Goal: Task Accomplishment & Management: Manage account settings

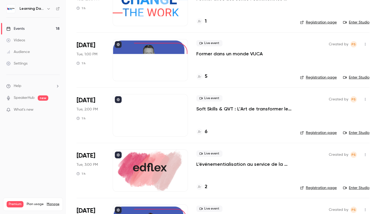
scroll to position [159, 0]
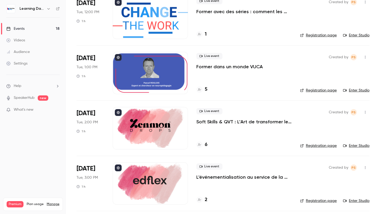
click at [158, 88] on div at bounding box center [150, 73] width 75 height 42
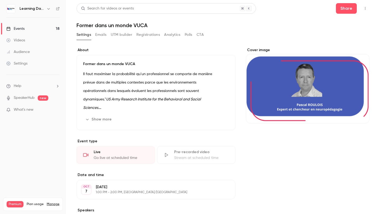
click at [314, 72] on div "Cover image" at bounding box center [307, 85] width 123 height 76
click at [0, 0] on input "Cover image" at bounding box center [0, 0] width 0 height 0
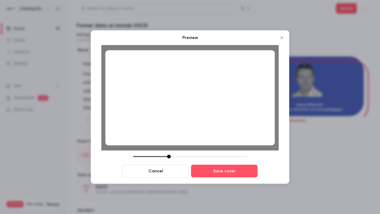
click at [168, 157] on div at bounding box center [169, 157] width 4 height 4
click at [205, 124] on div at bounding box center [189, 97] width 169 height 95
click at [212, 170] on button "Save cover" at bounding box center [224, 171] width 66 height 13
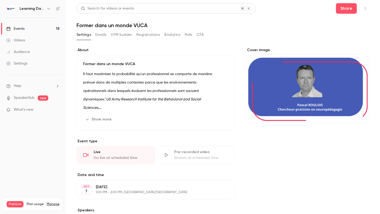
click at [29, 27] on link "Events 18" at bounding box center [33, 29] width 66 height 12
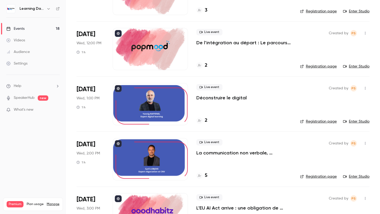
scroll to position [483, 0]
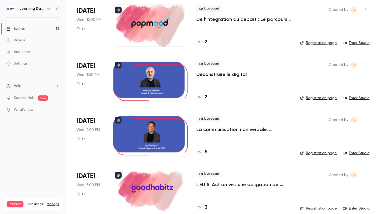
click at [145, 146] on div at bounding box center [150, 136] width 75 height 42
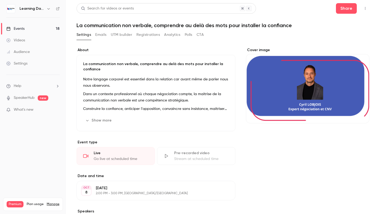
click at [304, 84] on div "Cover image" at bounding box center [307, 85] width 123 height 76
click at [0, 0] on input "Cover image" at bounding box center [0, 0] width 0 height 0
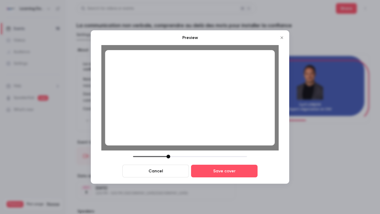
click at [168, 157] on div at bounding box center [168, 157] width 4 height 4
click at [178, 123] on div at bounding box center [190, 97] width 170 height 95
click at [199, 172] on button "Save cover" at bounding box center [224, 171] width 66 height 13
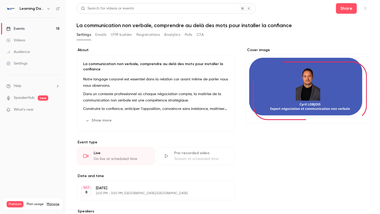
click at [45, 27] on link "Events 18" at bounding box center [33, 29] width 66 height 12
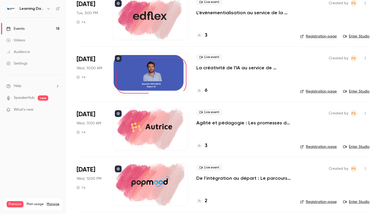
scroll to position [418, 0]
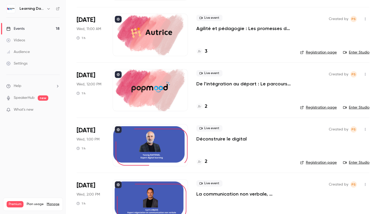
click at [157, 49] on div at bounding box center [150, 35] width 75 height 42
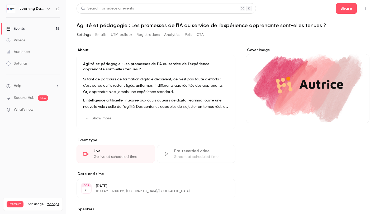
click at [272, 73] on div "Cover image" at bounding box center [307, 85] width 123 height 76
click at [0, 0] on input "Cover image" at bounding box center [0, 0] width 0 height 0
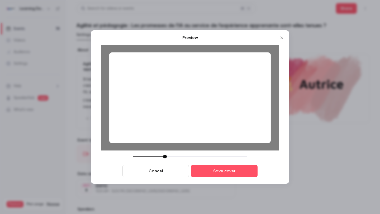
drag, startPoint x: 170, startPoint y: 156, endPoint x: 164, endPoint y: 157, distance: 5.6
click at [164, 157] on div at bounding box center [165, 157] width 4 height 4
click at [207, 172] on button "Save cover" at bounding box center [224, 171] width 66 height 13
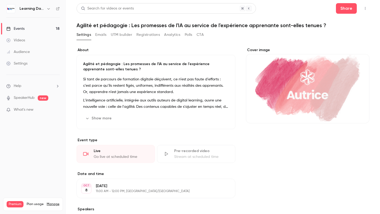
click at [31, 26] on link "Events 18" at bounding box center [33, 29] width 66 height 12
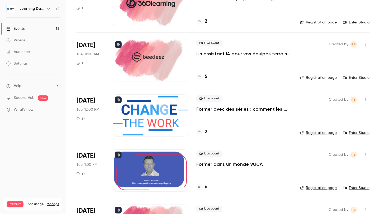
scroll to position [69, 0]
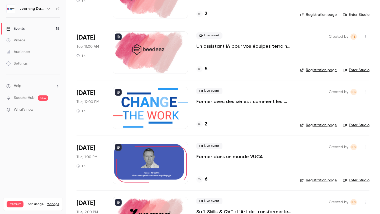
click at [135, 108] on div at bounding box center [150, 108] width 75 height 42
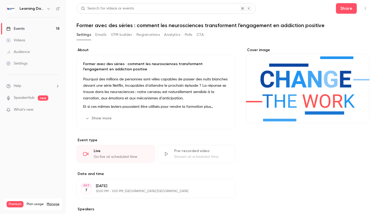
click at [265, 90] on div "Cover image" at bounding box center [307, 85] width 123 height 76
click at [0, 0] on input "Cover image" at bounding box center [0, 0] width 0 height 0
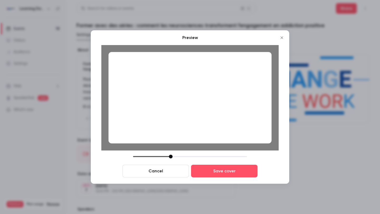
click at [173, 158] on div "Cancel Save cover" at bounding box center [189, 166] width 177 height 23
drag, startPoint x: 172, startPoint y: 158, endPoint x: 165, endPoint y: 158, distance: 6.9
click at [165, 158] on div at bounding box center [190, 157] width 114 height 4
click at [213, 179] on div "Preview Cancel Save cover" at bounding box center [190, 106] width 198 height 153
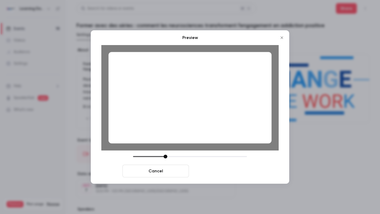
click at [213, 174] on button "Save cover" at bounding box center [224, 171] width 66 height 13
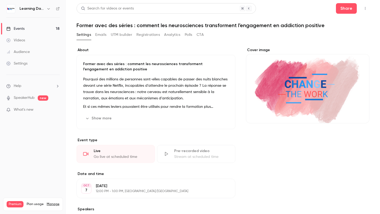
click at [39, 27] on link "Events 18" at bounding box center [33, 29] width 66 height 12
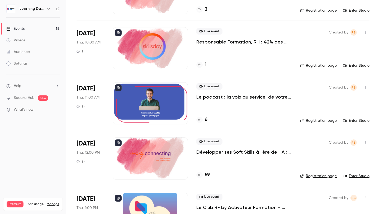
scroll to position [681, 0]
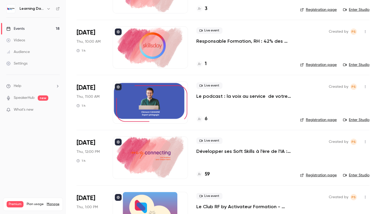
click at [172, 100] on div at bounding box center [150, 102] width 75 height 42
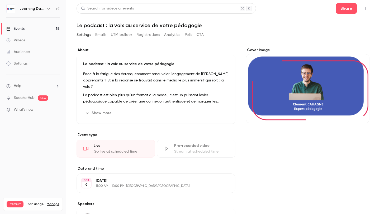
click at [294, 87] on div "Cover image" at bounding box center [307, 85] width 123 height 76
click at [0, 0] on input "Cover image" at bounding box center [0, 0] width 0 height 0
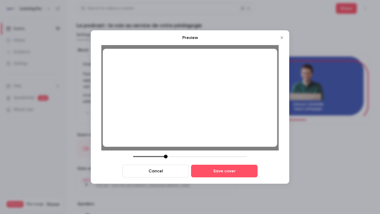
drag, startPoint x: 169, startPoint y: 155, endPoint x: 166, endPoint y: 155, distance: 2.9
click at [166, 155] on div at bounding box center [190, 157] width 114 height 4
drag, startPoint x: 166, startPoint y: 155, endPoint x: 170, endPoint y: 154, distance: 4.1
click at [170, 155] on div "Preview Cancel Save cover" at bounding box center [189, 106] width 177 height 143
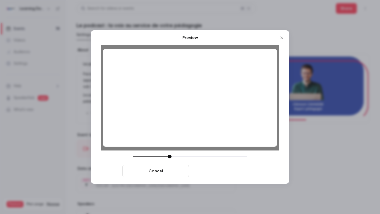
click at [212, 166] on button "Save cover" at bounding box center [224, 171] width 66 height 13
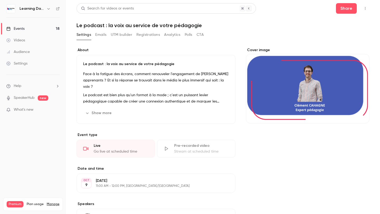
click at [232, 146] on div "Pre-recorded video Stream at scheduled time" at bounding box center [196, 149] width 78 height 18
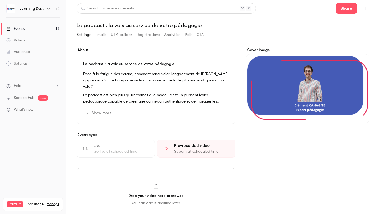
click at [49, 32] on link "Events 18" at bounding box center [33, 29] width 66 height 12
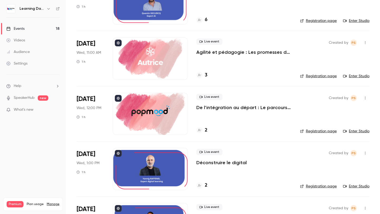
scroll to position [304, 0]
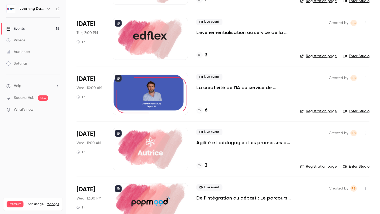
click at [206, 110] on h4 "6" at bounding box center [206, 110] width 3 height 7
